Goal: Information Seeking & Learning: Learn about a topic

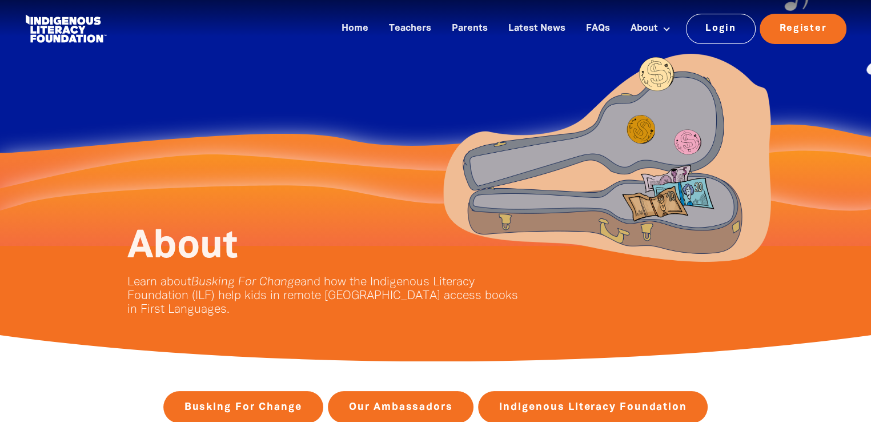
click at [207, 178] on div at bounding box center [436, 123] width 686 height 246
drag, startPoint x: 21, startPoint y: 14, endPoint x: 85, endPoint y: 33, distance: 66.6
click at [85, 33] on div "Home Teachers Parents Latest News FAQs About About Busking For Change Indigenou…" at bounding box center [435, 29] width 848 height 58
click at [230, 85] on div at bounding box center [436, 123] width 686 height 246
